Goal: Task Accomplishment & Management: Manage account settings

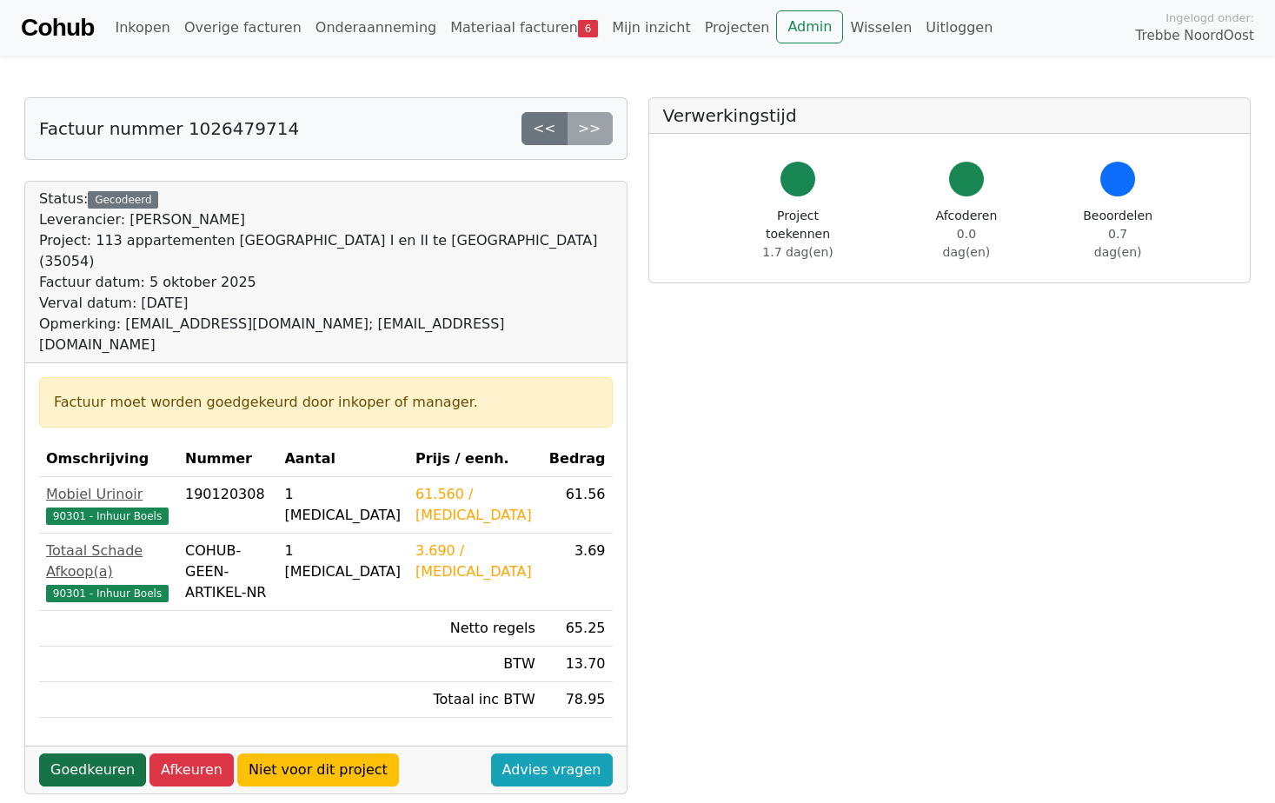
click at [113, 754] on link "Goedkeuren" at bounding box center [92, 770] width 107 height 33
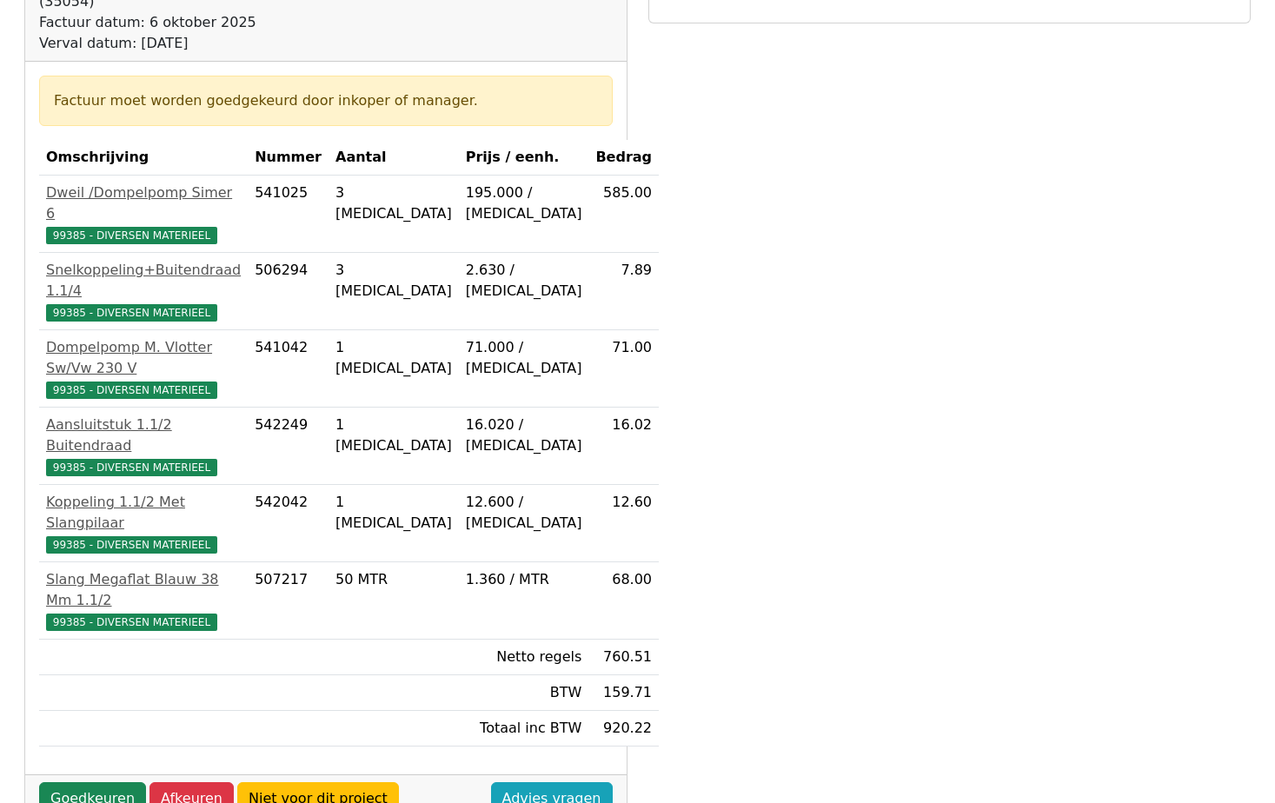
scroll to position [261, 0]
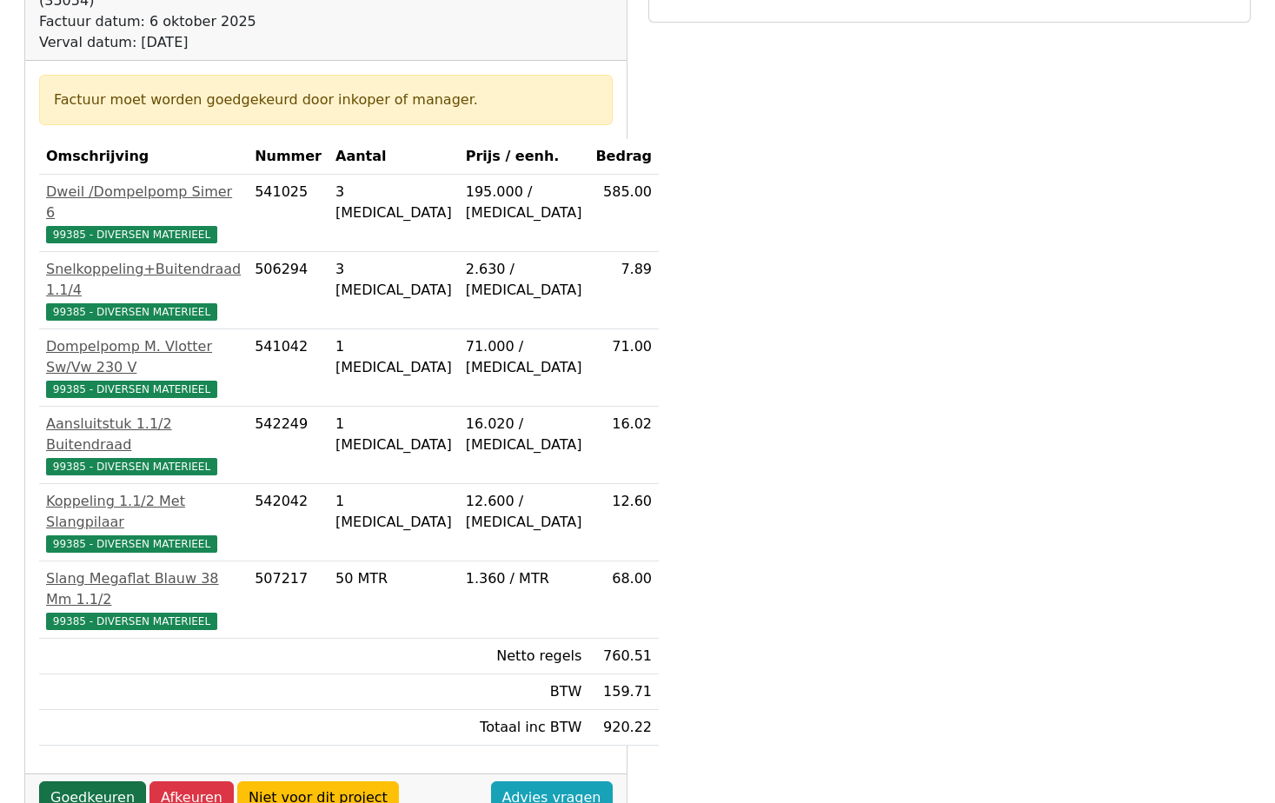
click at [103, 781] on link "Goedkeuren" at bounding box center [92, 797] width 107 height 33
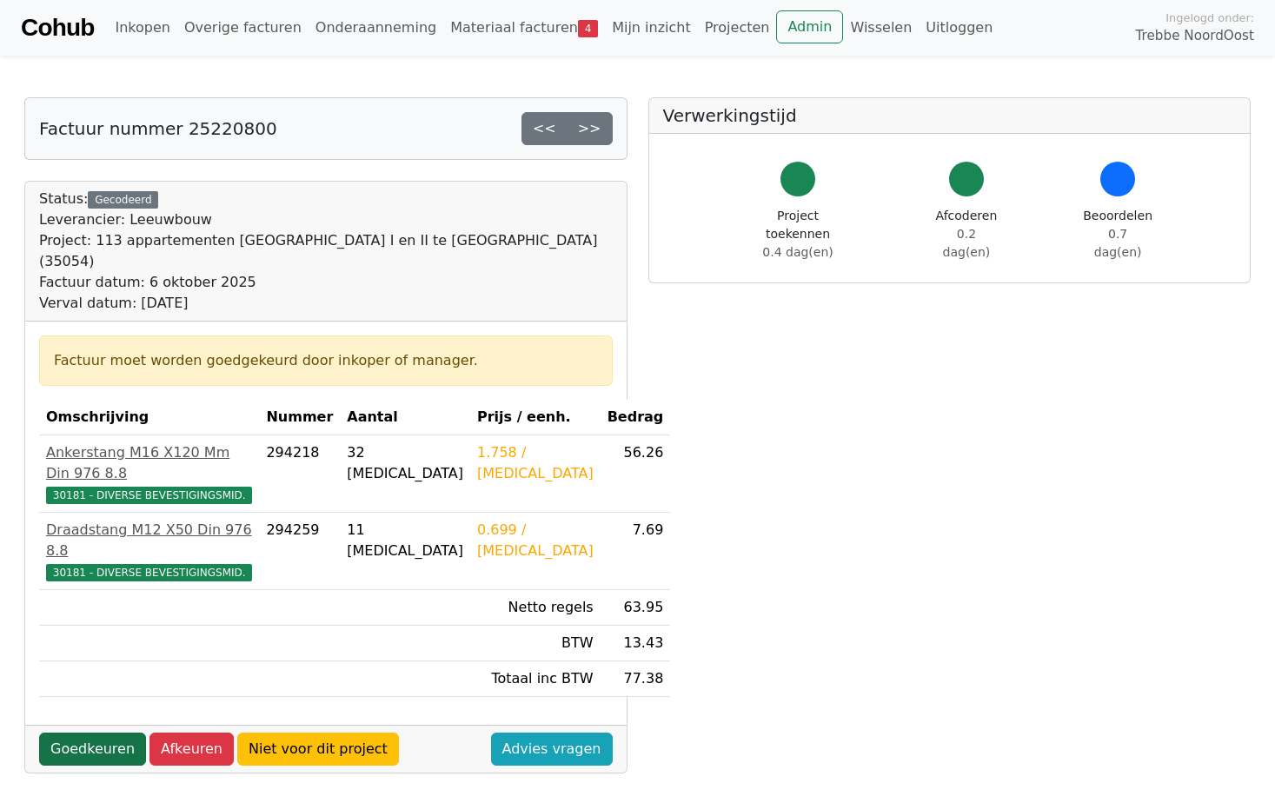
click at [103, 733] on link "Goedkeuren" at bounding box center [92, 749] width 107 height 33
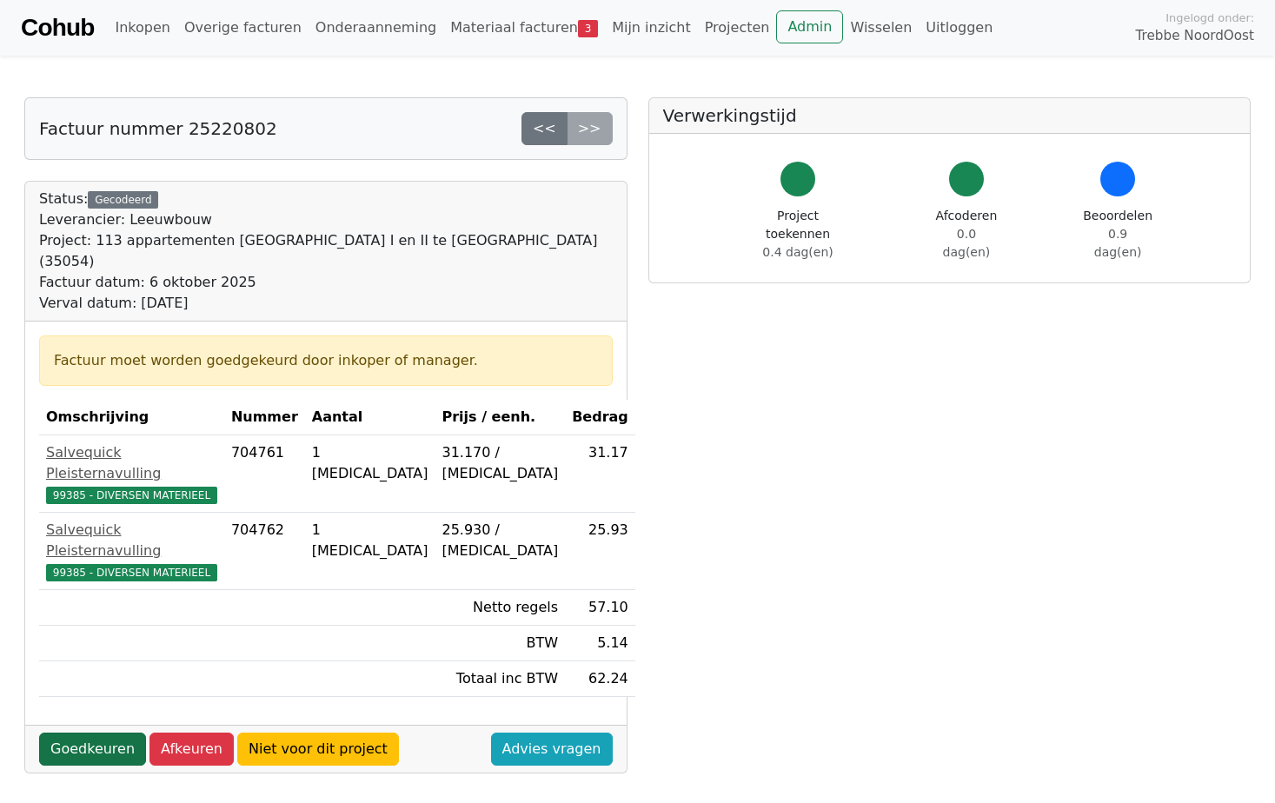
click at [102, 733] on link "Goedkeuren" at bounding box center [92, 749] width 107 height 33
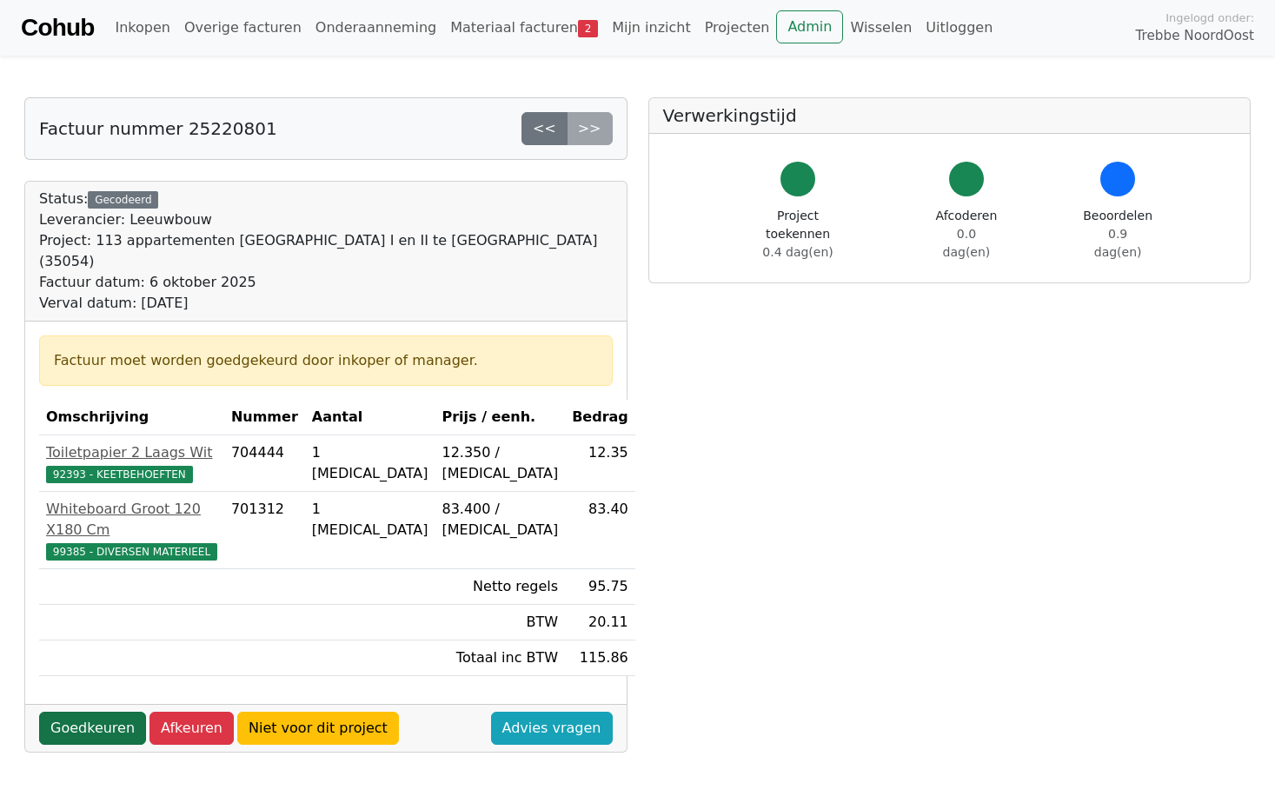
click at [90, 712] on link "Goedkeuren" at bounding box center [92, 728] width 107 height 33
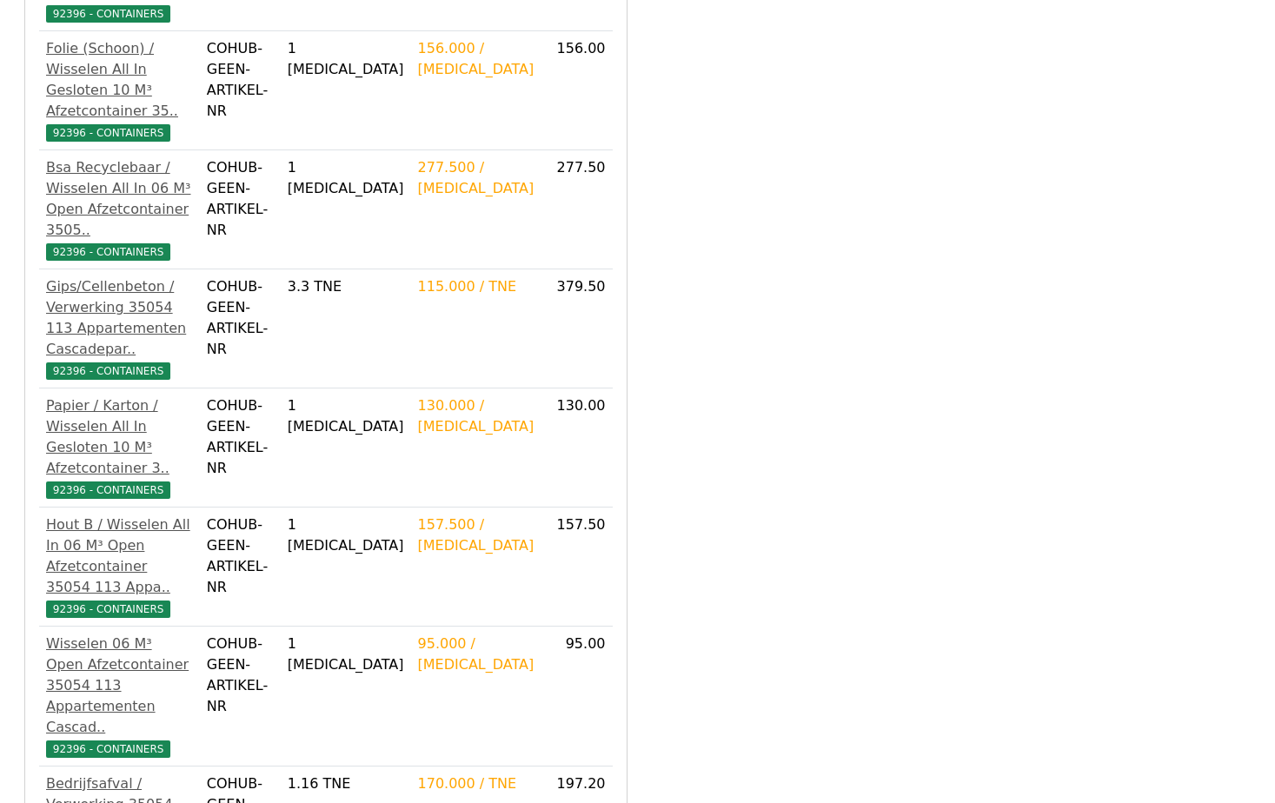
scroll to position [750, 0]
